Goal: Task Accomplishment & Management: Use online tool/utility

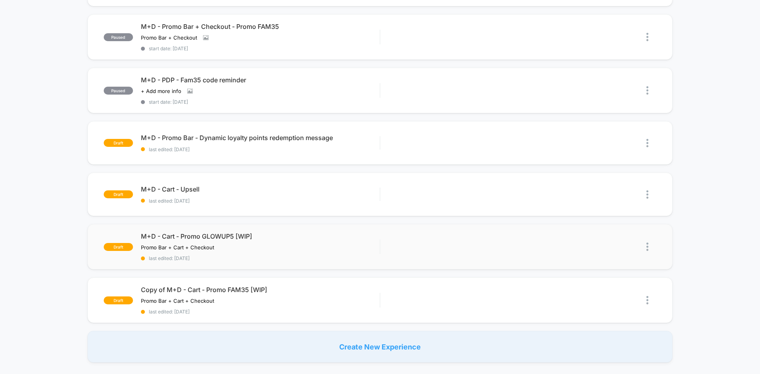
scroll to position [275, 0]
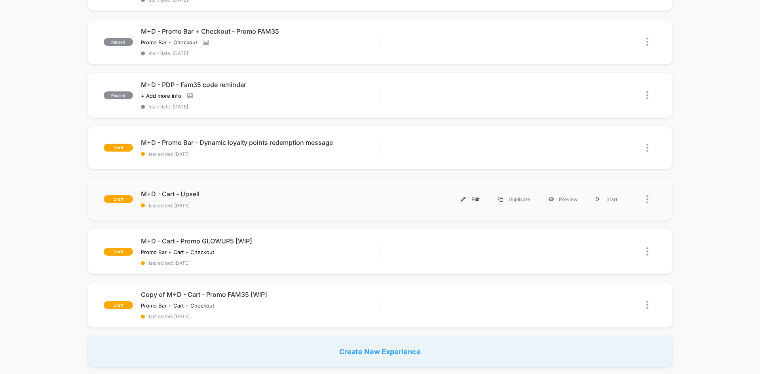
click at [480, 196] on div "Edit" at bounding box center [470, 199] width 37 height 18
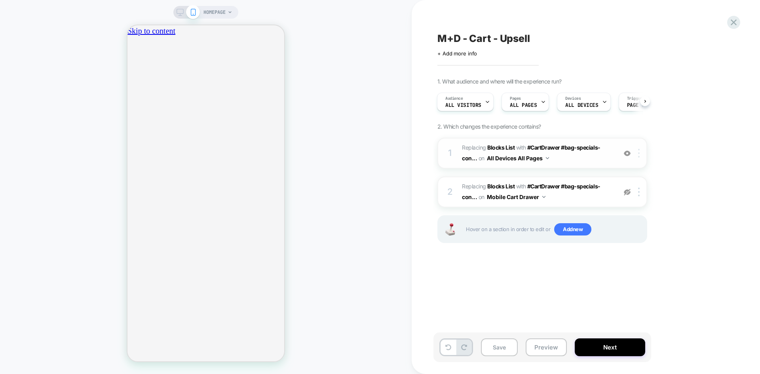
click at [638, 153] on div at bounding box center [640, 153] width 13 height 9
click at [616, 153] on div "1 #_loomi_addon_1754931320724 Replacing Blocks List WITH #CartDrawer #bag-speci…" at bounding box center [543, 153] width 210 height 31
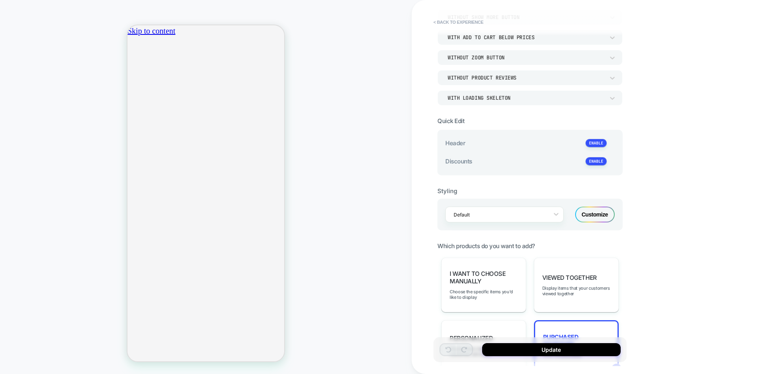
scroll to position [89, 0]
click at [587, 214] on div "Customize" at bounding box center [595, 214] width 40 height 16
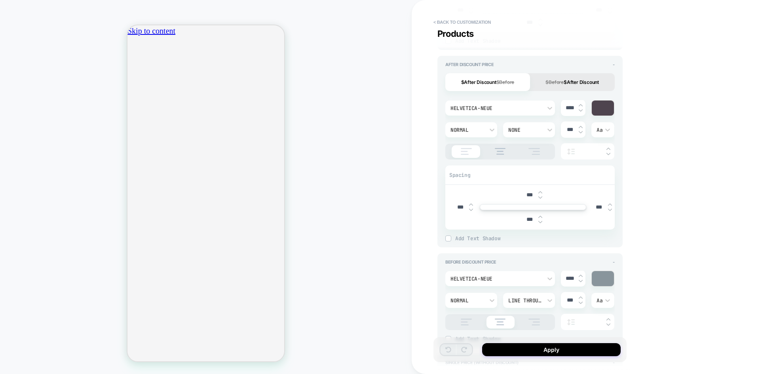
scroll to position [0, 139]
click at [27, 170] on div "HOMEPAGE" at bounding box center [206, 187] width 412 height 358
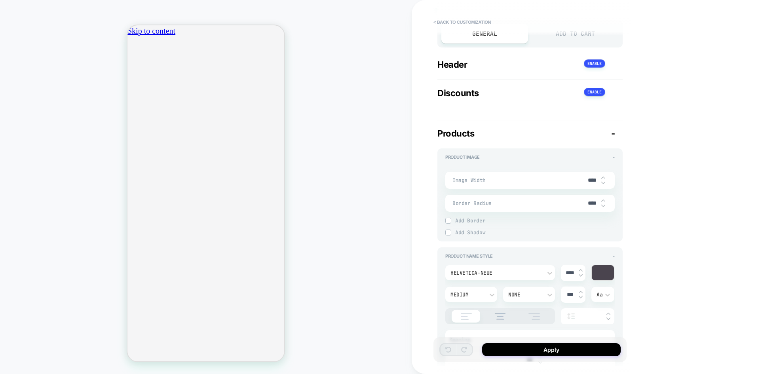
scroll to position [72, 0]
click at [567, 35] on div "< Back to customization Products" at bounding box center [534, 27] width 193 height 23
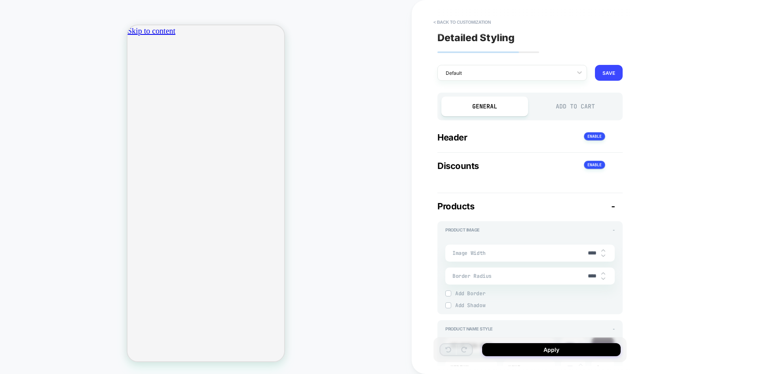
scroll to position [0, 139]
click at [574, 108] on div "Add to Cart" at bounding box center [575, 107] width 87 height 20
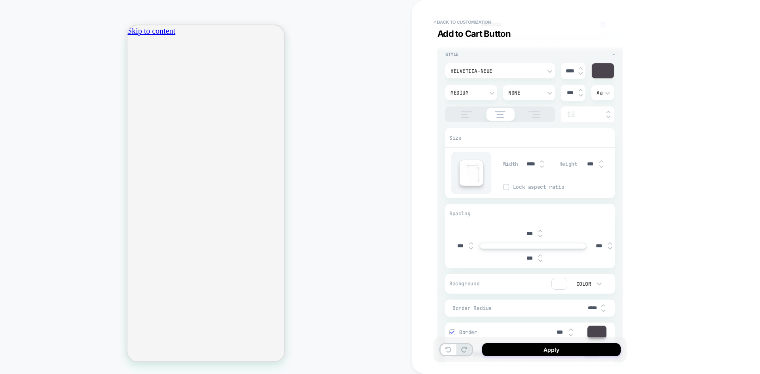
scroll to position [0, 0]
click at [30, 265] on div "HOMEPAGE" at bounding box center [206, 187] width 412 height 358
click at [465, 19] on button "< Back to customization" at bounding box center [462, 22] width 65 height 13
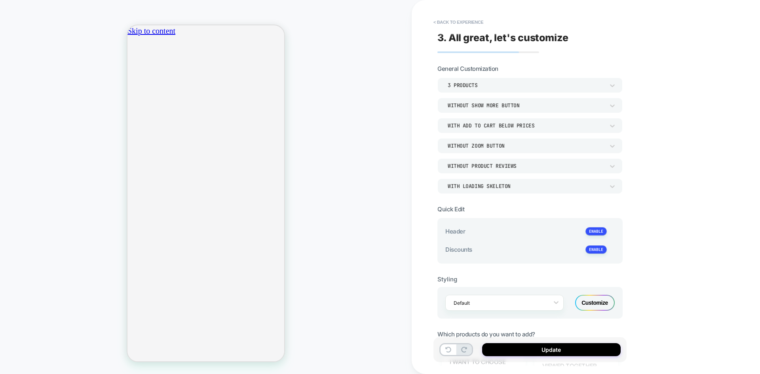
type textarea "*"
click at [465, 19] on button "< Back to experience" at bounding box center [459, 22] width 58 height 13
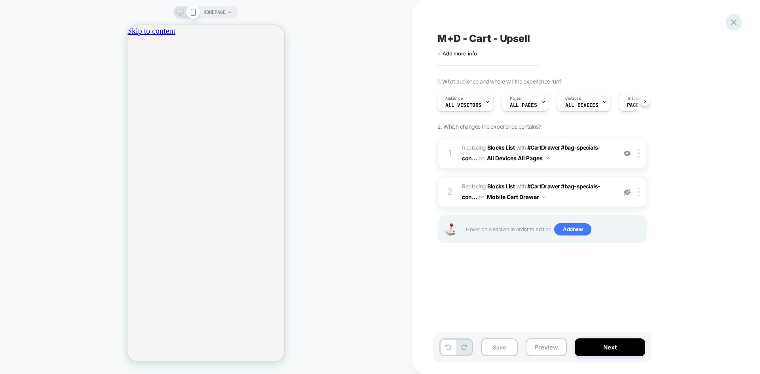
scroll to position [0, 139]
click at [727, 18] on div "M+D - Cart - Upsell Click to edit experience details + Add more info 1. What au…" at bounding box center [586, 187] width 297 height 374
click at [737, 21] on icon at bounding box center [734, 22] width 11 height 11
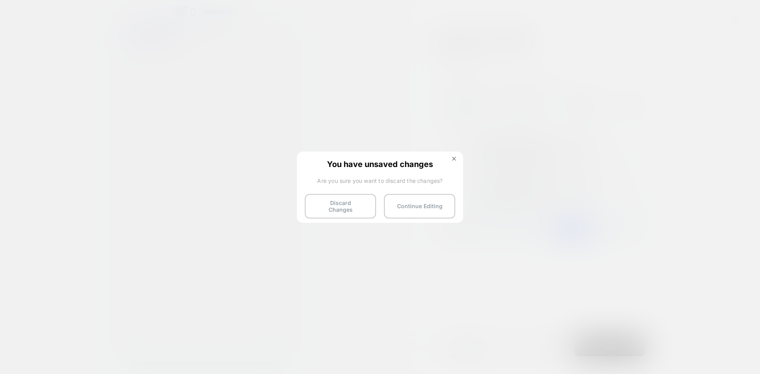
scroll to position [0, 279]
click at [346, 202] on button "Discard Changes" at bounding box center [340, 206] width 71 height 25
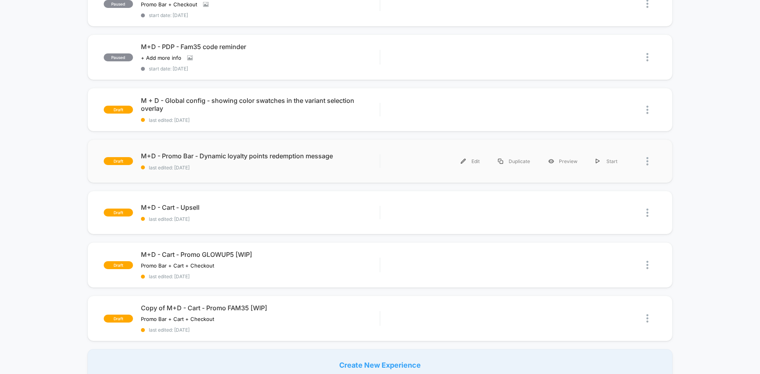
scroll to position [314, 0]
click at [564, 162] on div "Preview" at bounding box center [563, 161] width 48 height 18
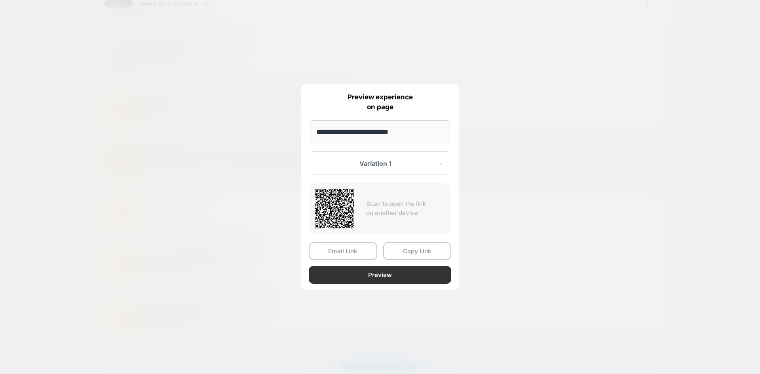
click at [360, 278] on button "Preview" at bounding box center [380, 275] width 143 height 18
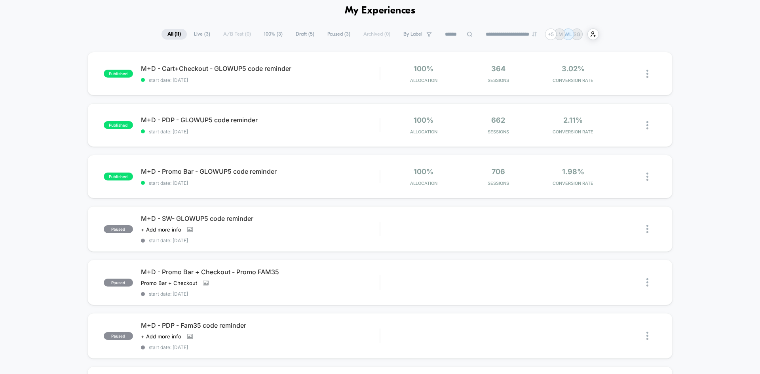
scroll to position [34, 0]
click at [42, 190] on div "published M+D - Cart+Checkout - GLOWUP5 code reminder start date: [DATE] 100% A…" at bounding box center [380, 356] width 760 height 608
